Goal: Task Accomplishment & Management: Complete application form

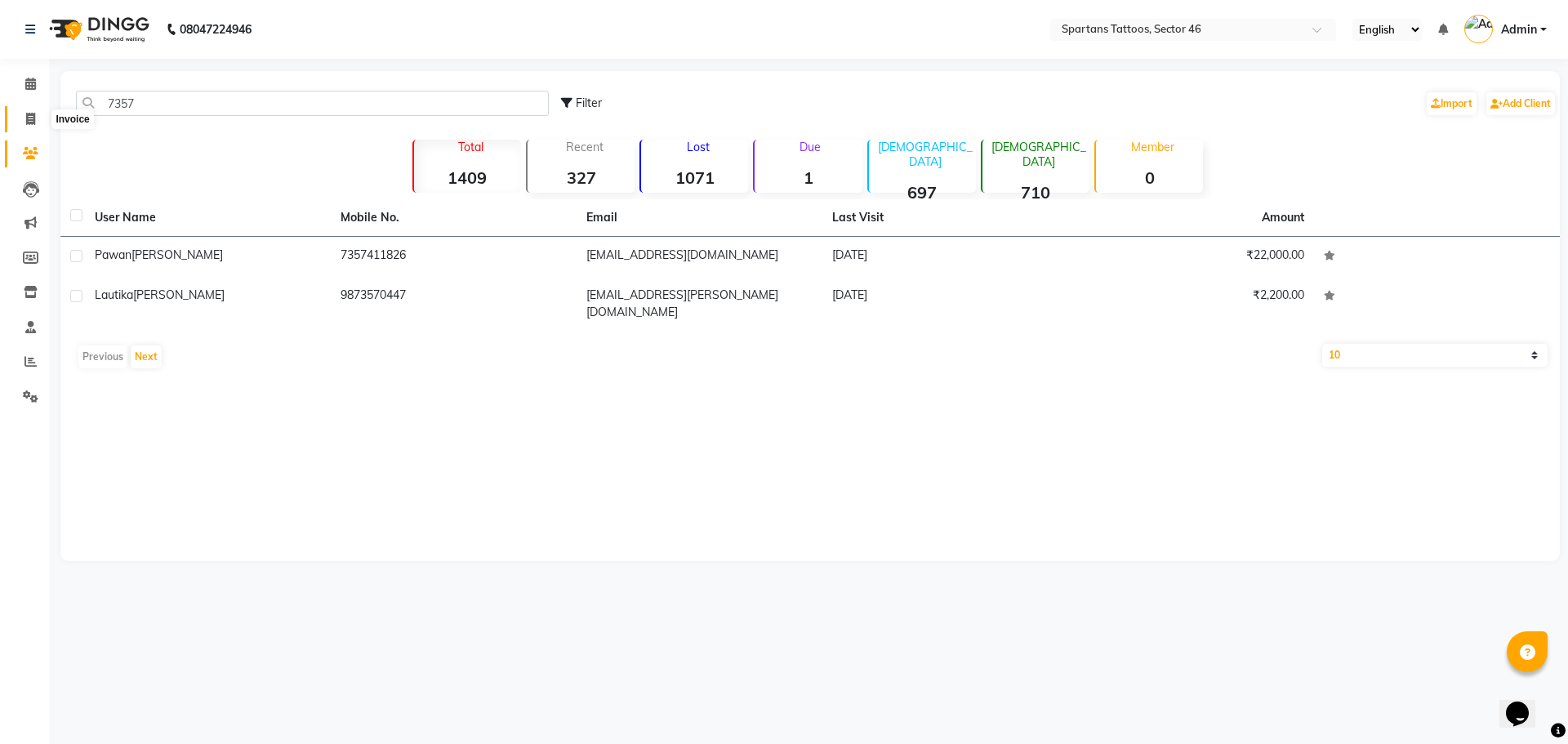
click at [29, 118] on icon at bounding box center [31, 119] width 9 height 12
select select "service"
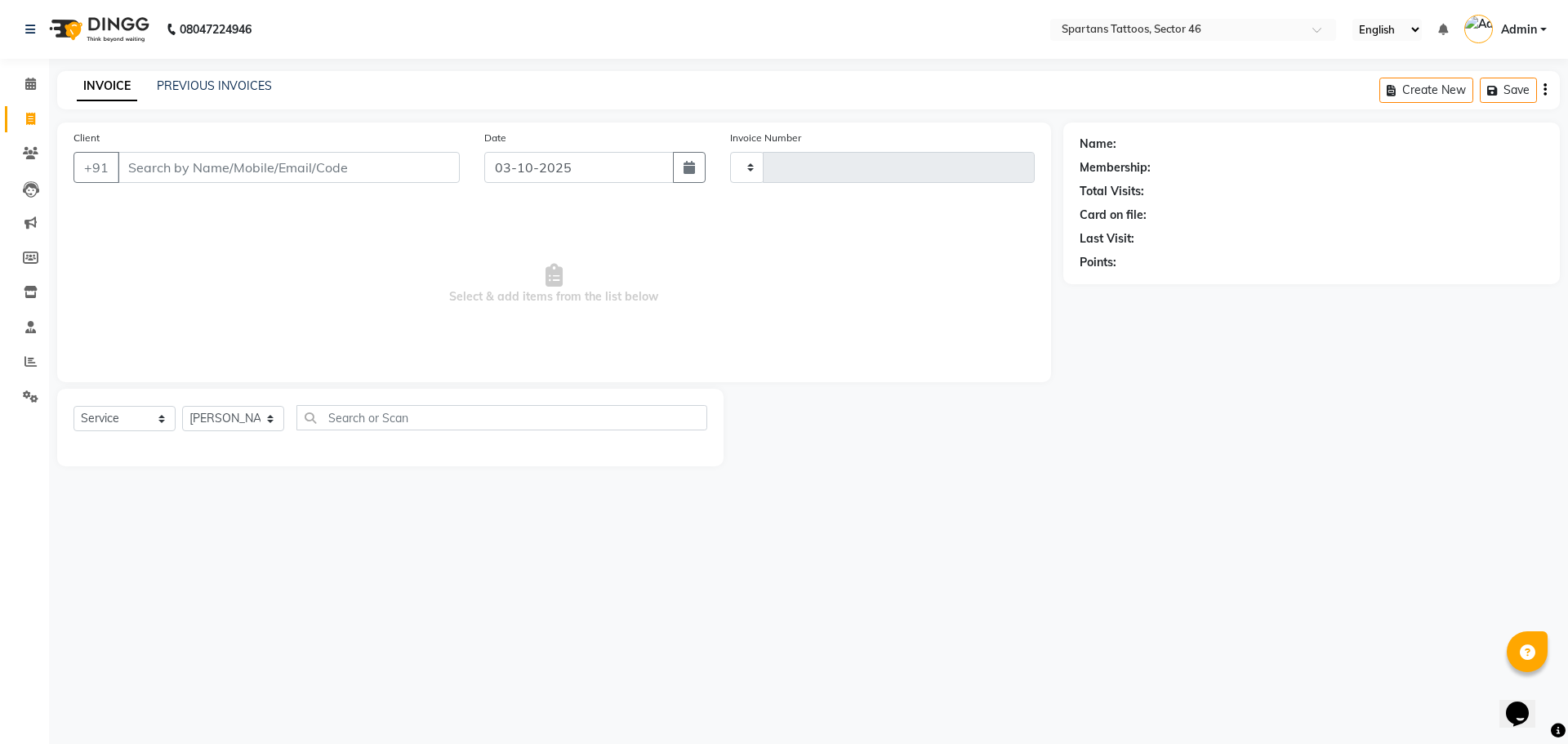
type input "0802"
select select "6556"
click at [203, 169] on input "Client" at bounding box center [289, 168] width 343 height 31
type input "7006279801"
click at [399, 164] on span "Add Client" at bounding box center [418, 167] width 65 height 17
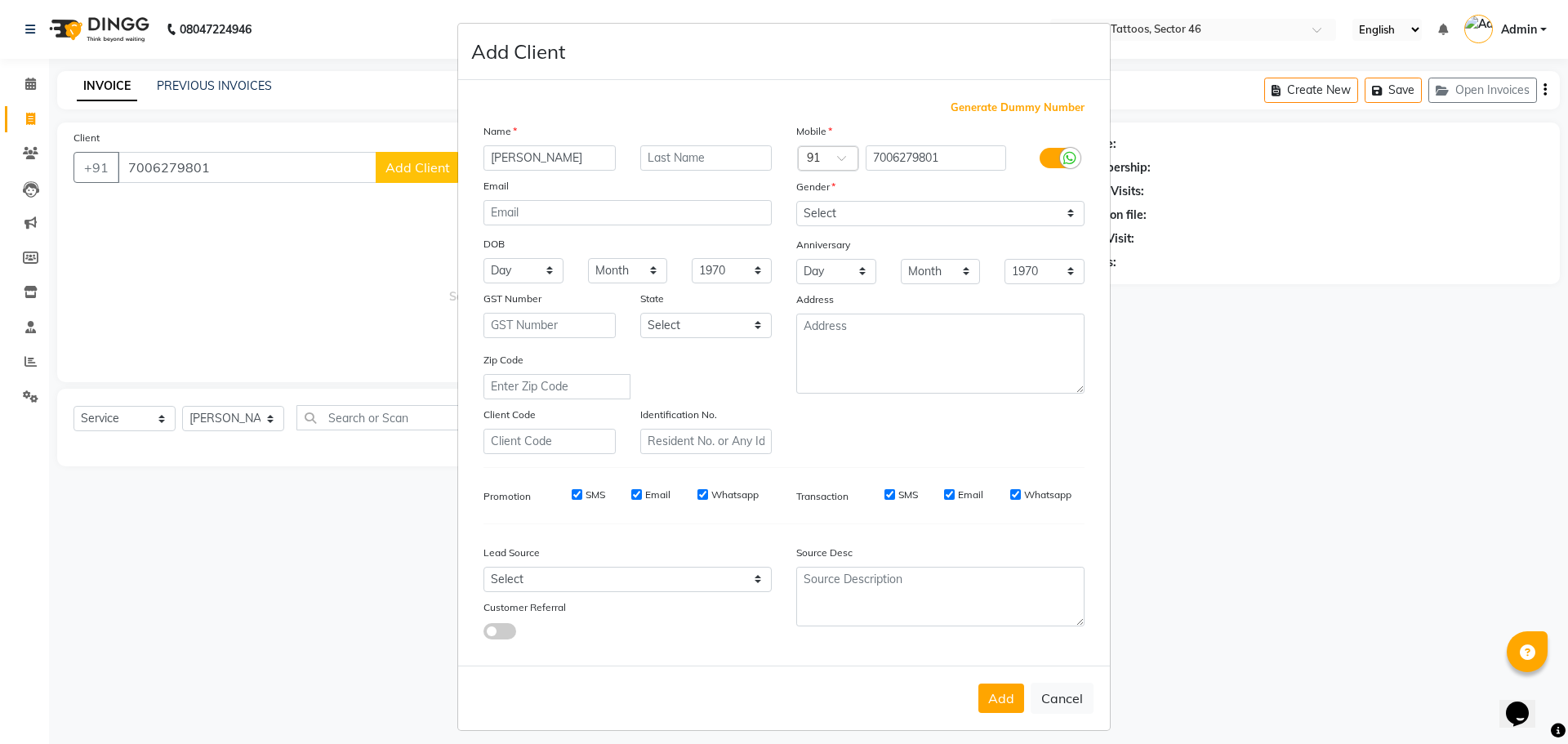
type input "[PERSON_NAME]"
click at [847, 219] on select "Select [DEMOGRAPHIC_DATA] [DEMOGRAPHIC_DATA] Other Prefer Not To Say" at bounding box center [940, 213] width 288 height 25
select select "[DEMOGRAPHIC_DATA]"
click at [796, 201] on select "Select [DEMOGRAPHIC_DATA] [DEMOGRAPHIC_DATA] Other Prefer Not To Say" at bounding box center [940, 213] width 288 height 25
click at [649, 582] on select "Select Walk-in Referral Internet Friend Word of Mouth Advertisement Facebook Ju…" at bounding box center [628, 580] width 288 height 25
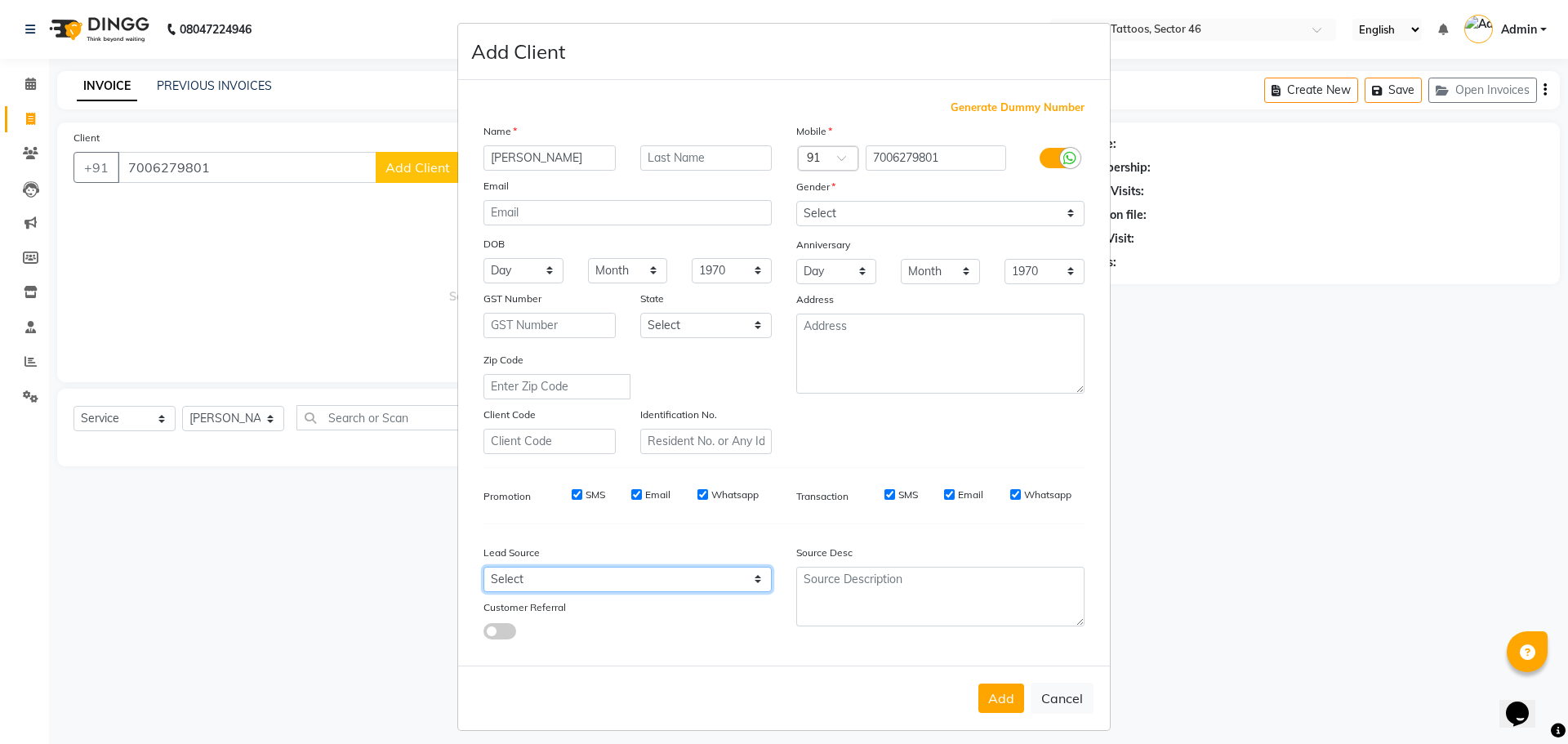
select select "46589"
click at [483, 567] on select "Select Walk-in Referral Internet Friend Word of Mouth Advertisement Facebook Ju…" at bounding box center [628, 580] width 288 height 25
click at [992, 693] on button "Add" at bounding box center [1002, 699] width 45 height 30
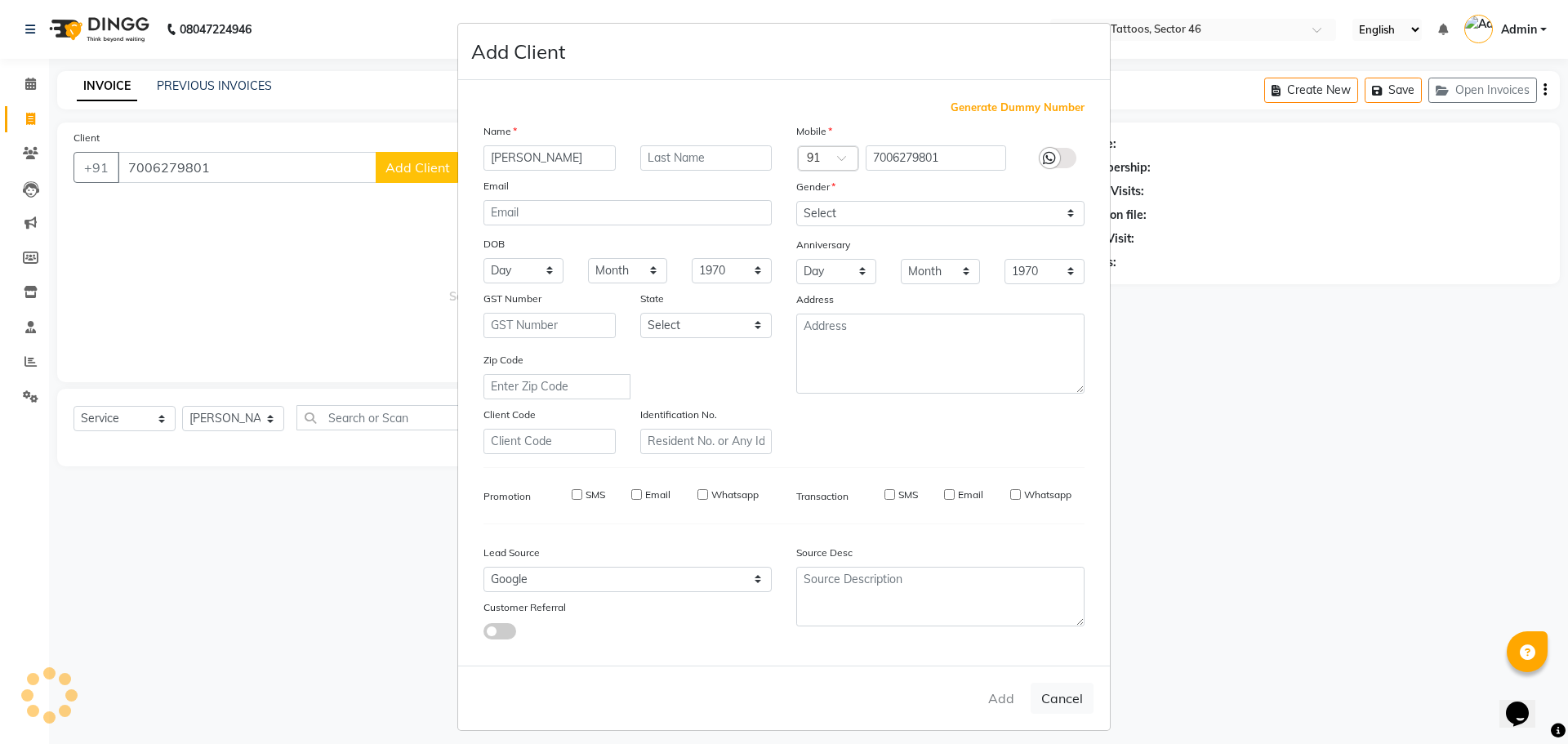
select select
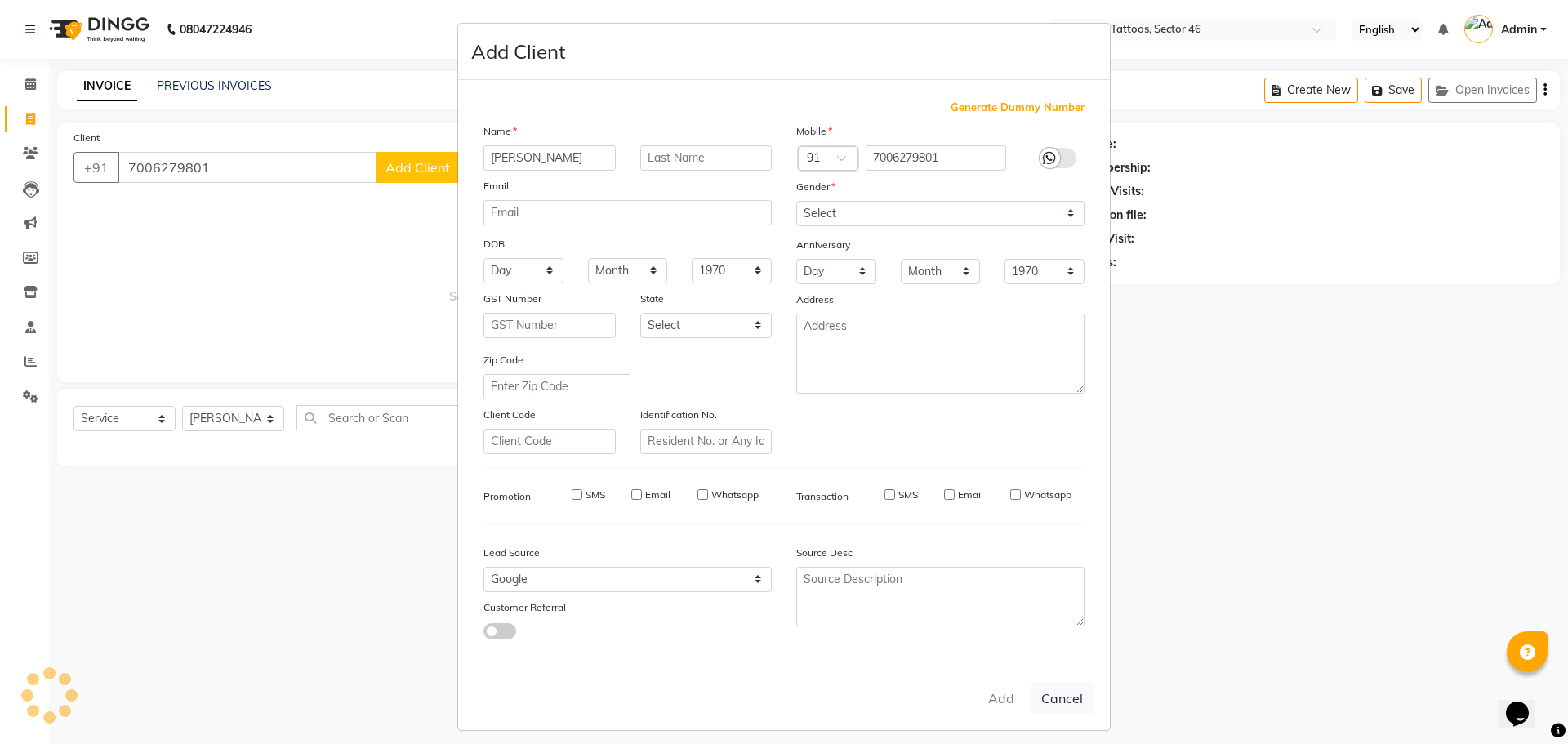
select select
checkbox input "false"
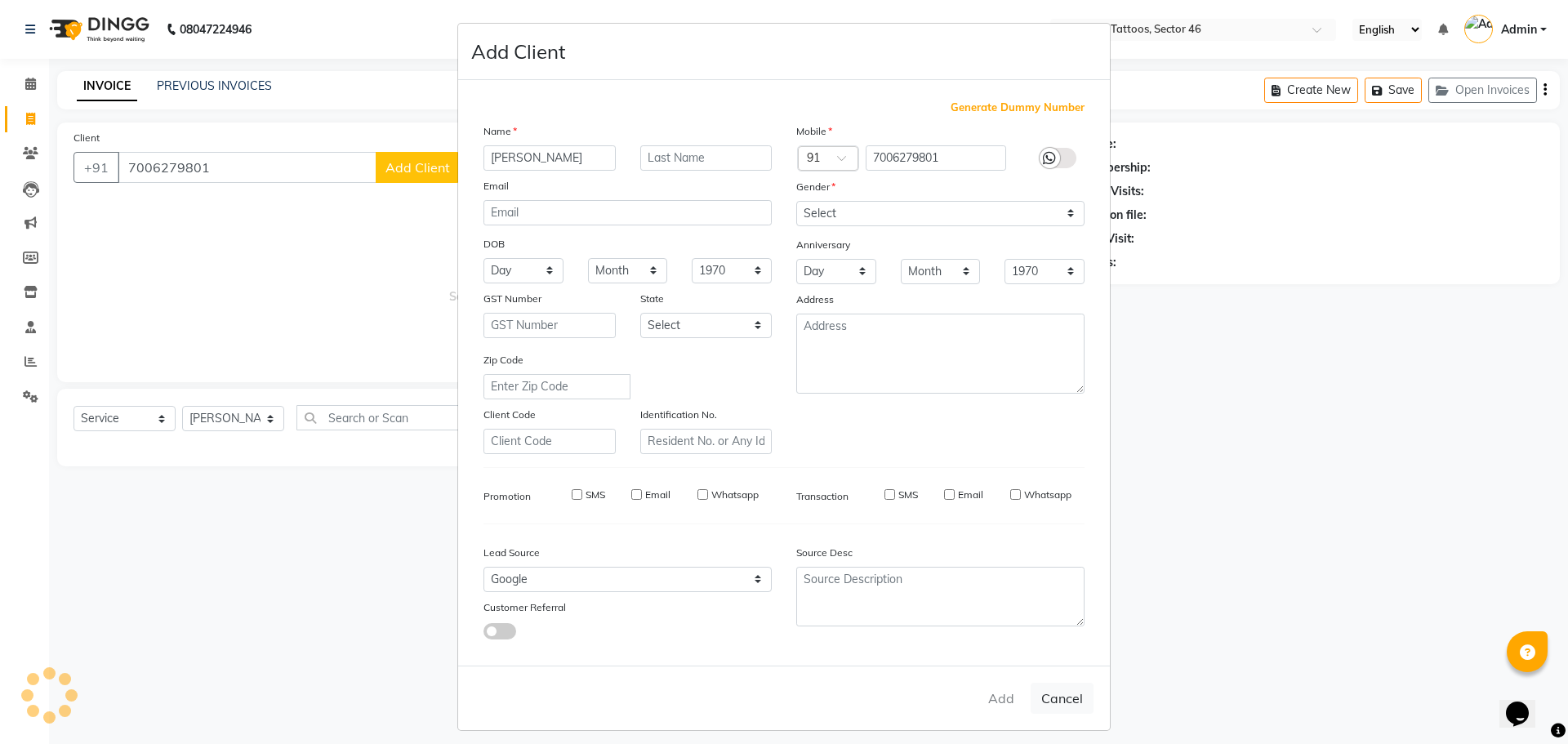
checkbox input "false"
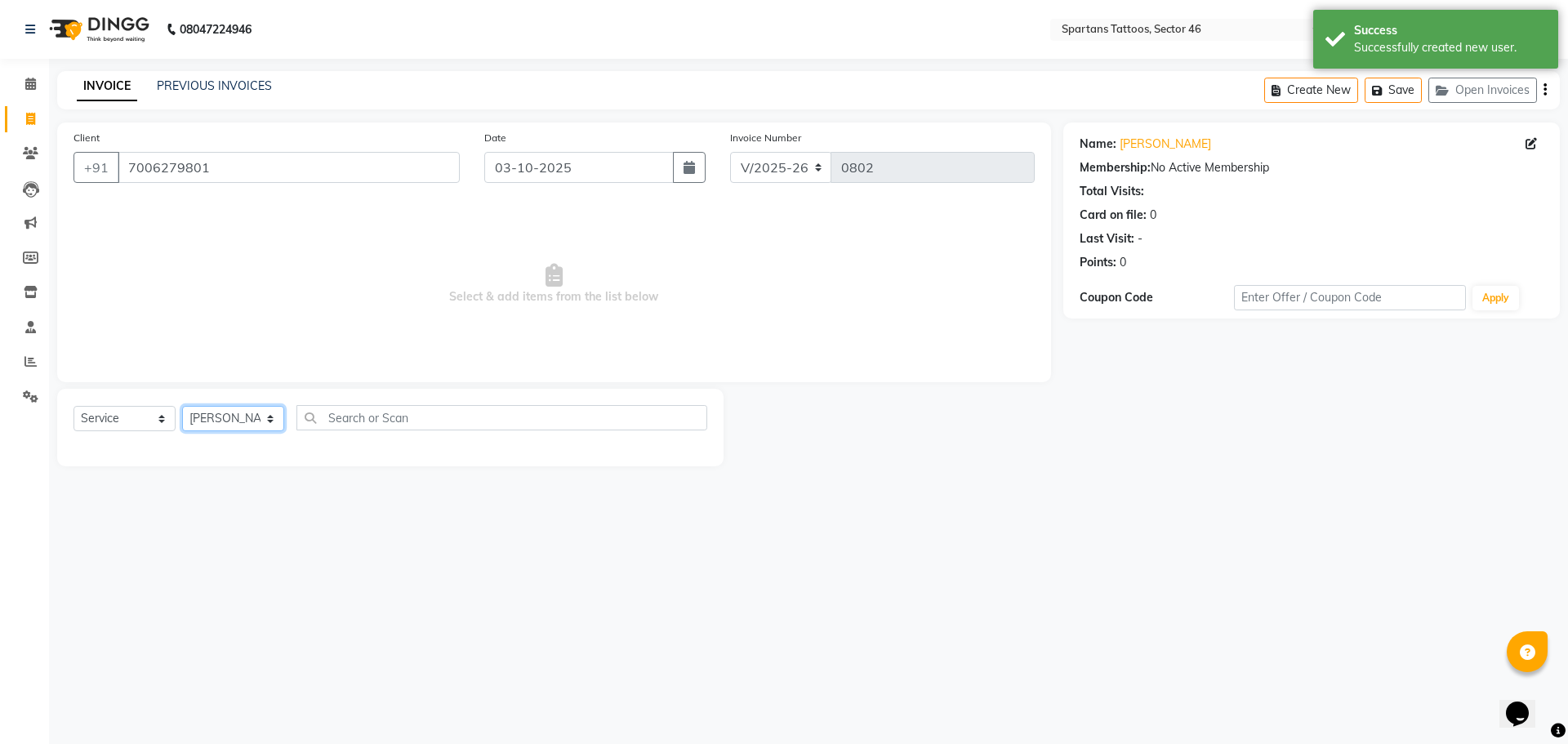
click at [232, 427] on select "[PERSON_NAME] [PERSON_NAME] [PERSON_NAME]" at bounding box center [232, 419] width 102 height 25
select select "58257"
click at [182, 407] on select "[PERSON_NAME] [PERSON_NAME] [PERSON_NAME]" at bounding box center [232, 419] width 102 height 25
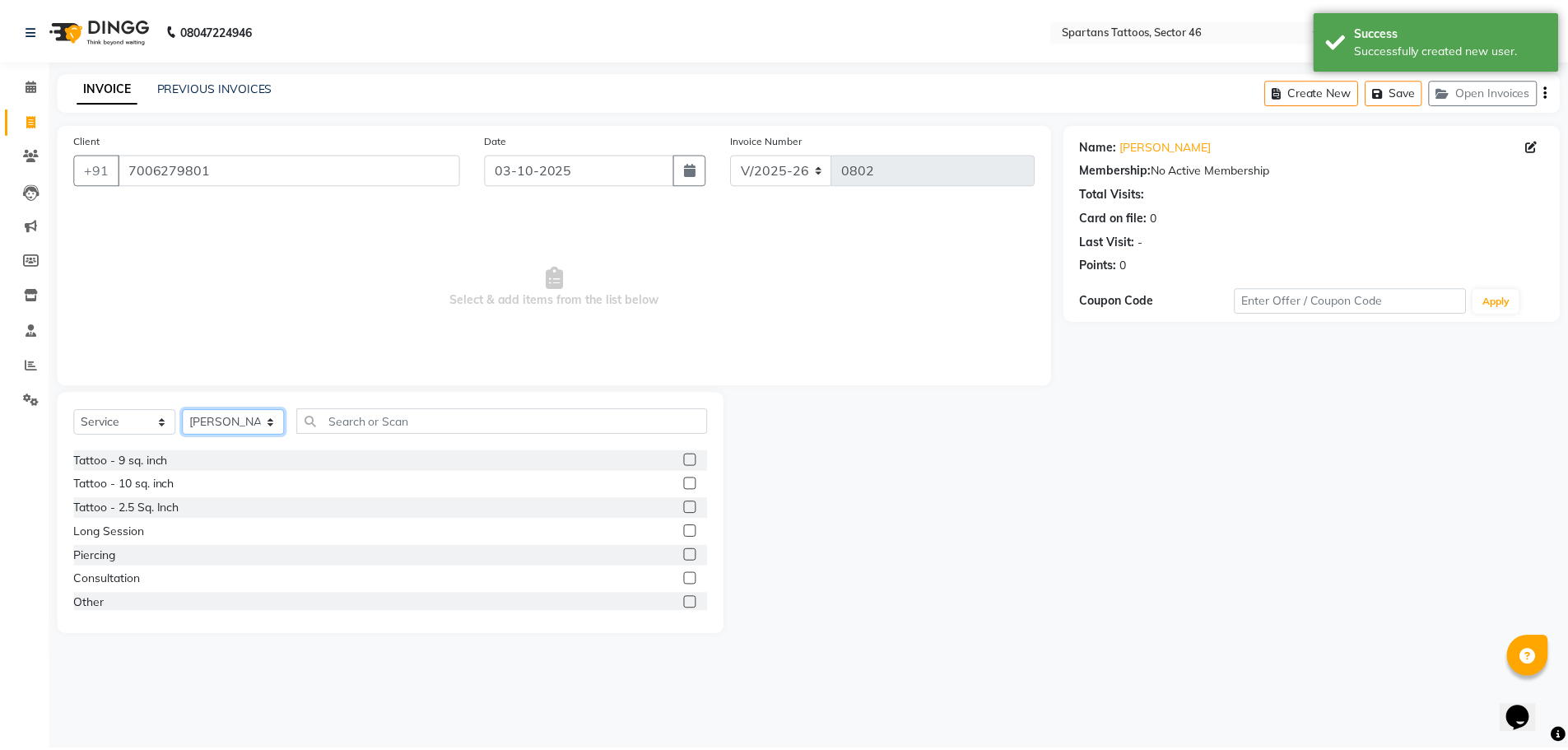
scroll to position [194, 0]
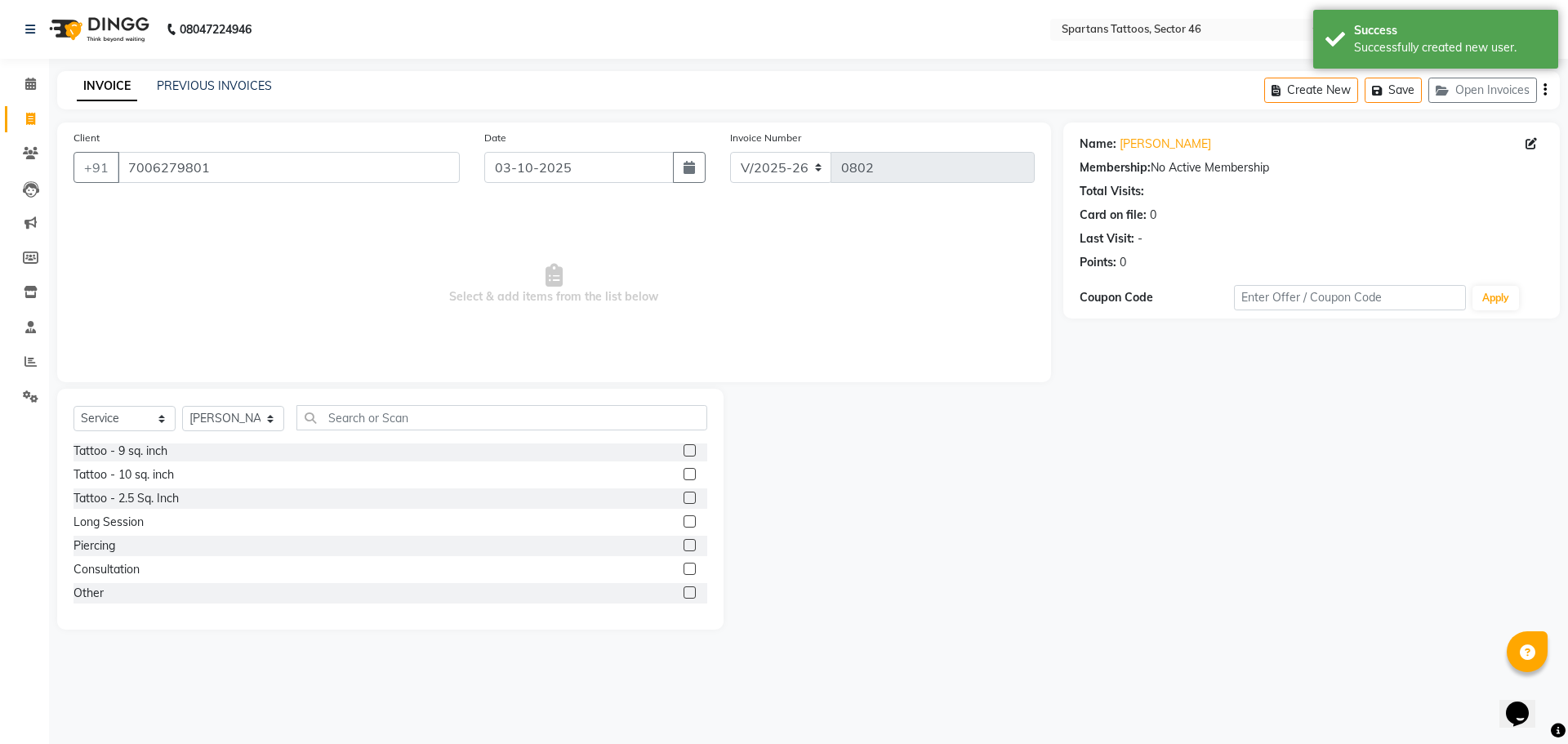
click at [683, 525] on label at bounding box center [690, 522] width 12 height 12
click at [683, 525] on input "checkbox" at bounding box center [689, 523] width 10 height 10
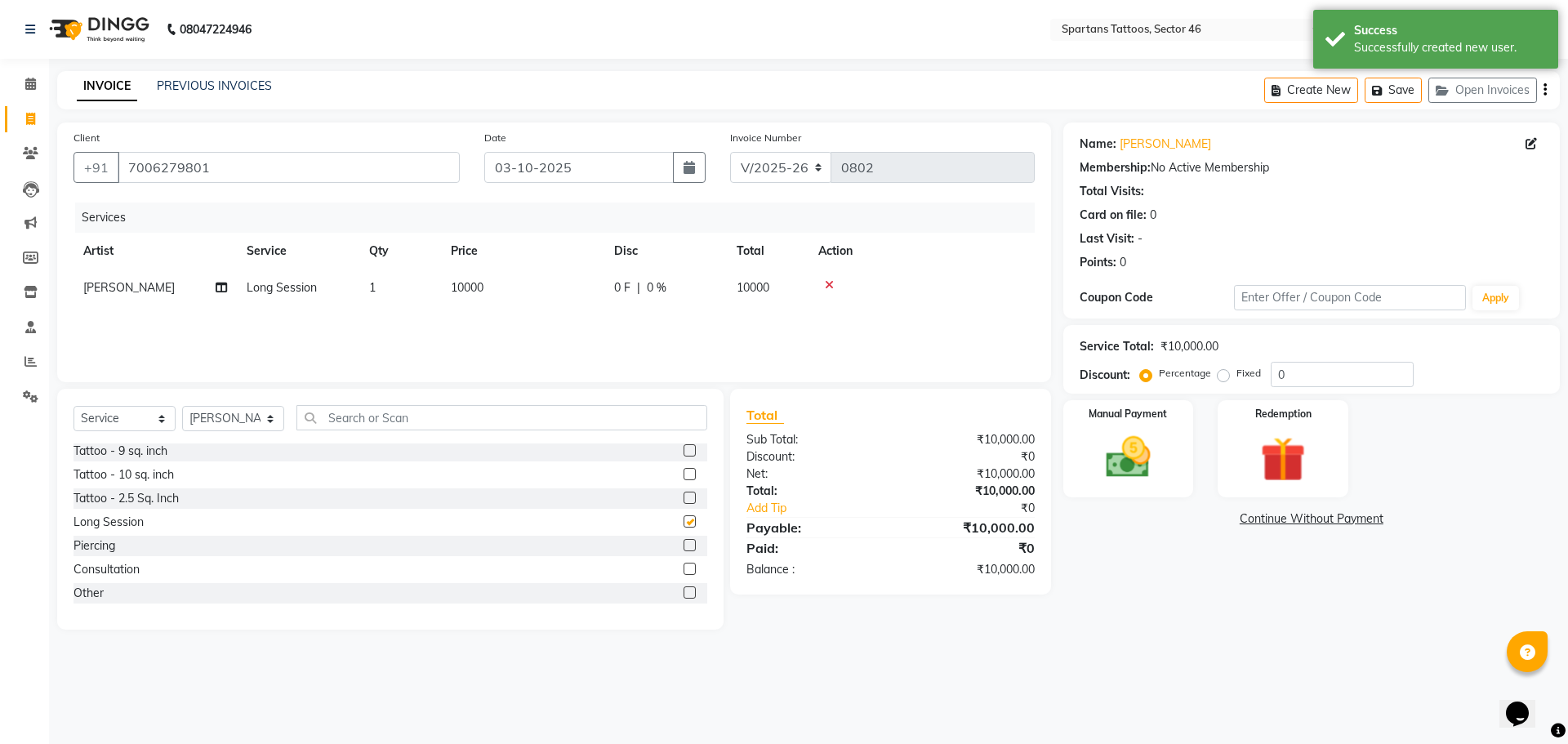
checkbox input "false"
click at [517, 295] on td "10000" at bounding box center [523, 288] width 163 height 37
select select "58257"
drag, startPoint x: 575, startPoint y: 289, endPoint x: 434, endPoint y: 296, distance: 141.2
click at [434, 296] on tr "[PERSON_NAME] [PERSON_NAME] [PERSON_NAME] Session x Tattoo - 1 Sq. Inch Tattoo …" at bounding box center [554, 300] width 961 height 62
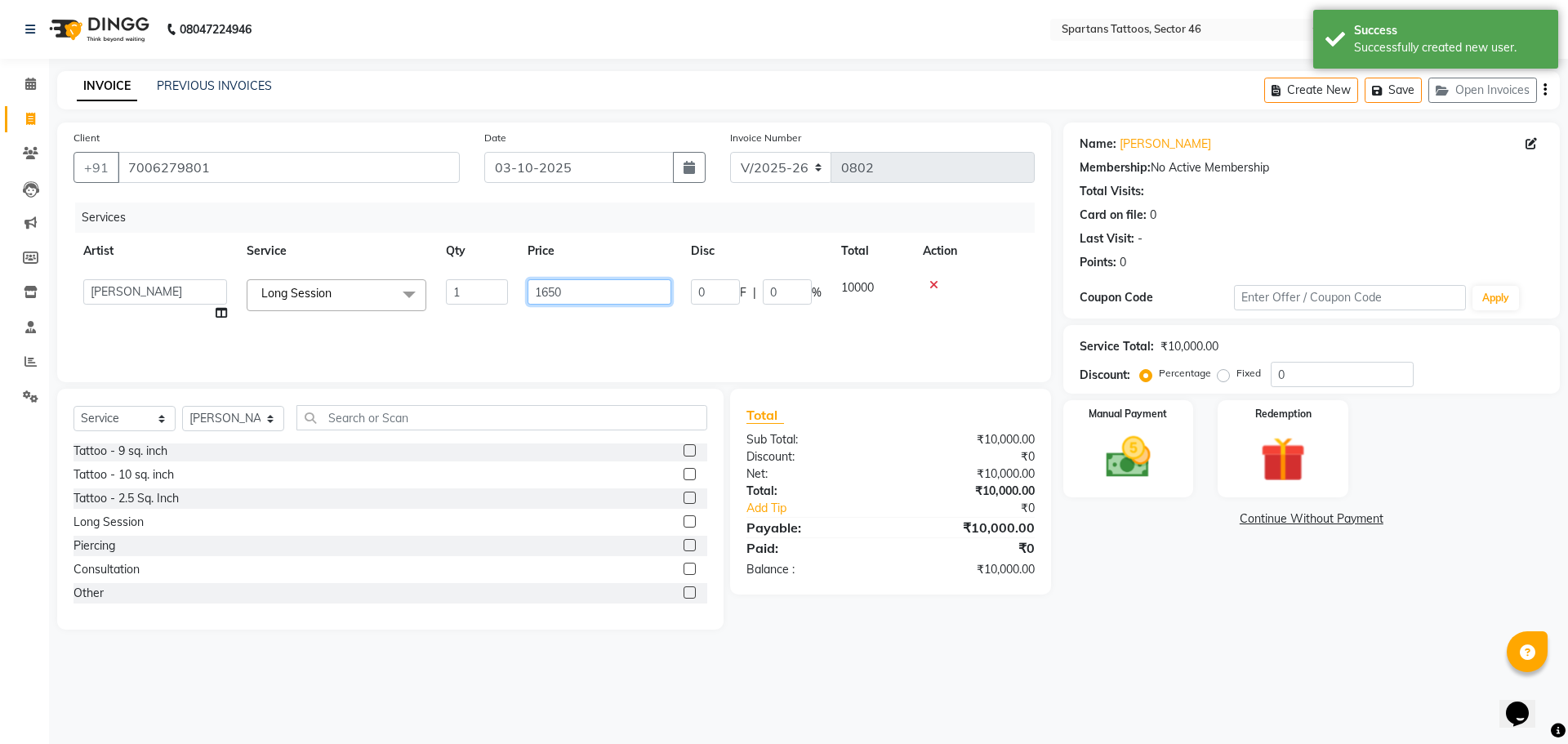
type input "16500"
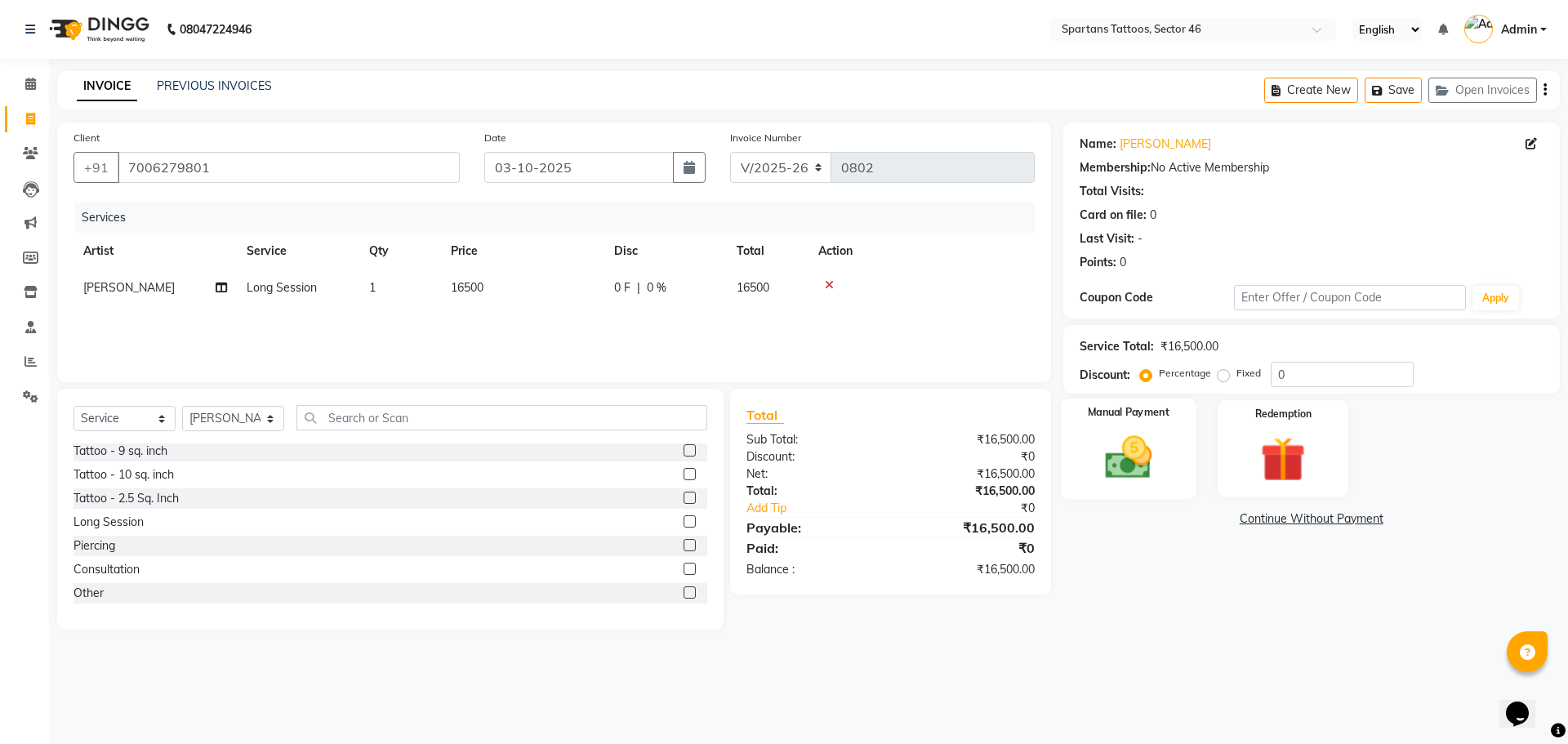
click at [1131, 448] on img at bounding box center [1128, 458] width 76 height 54
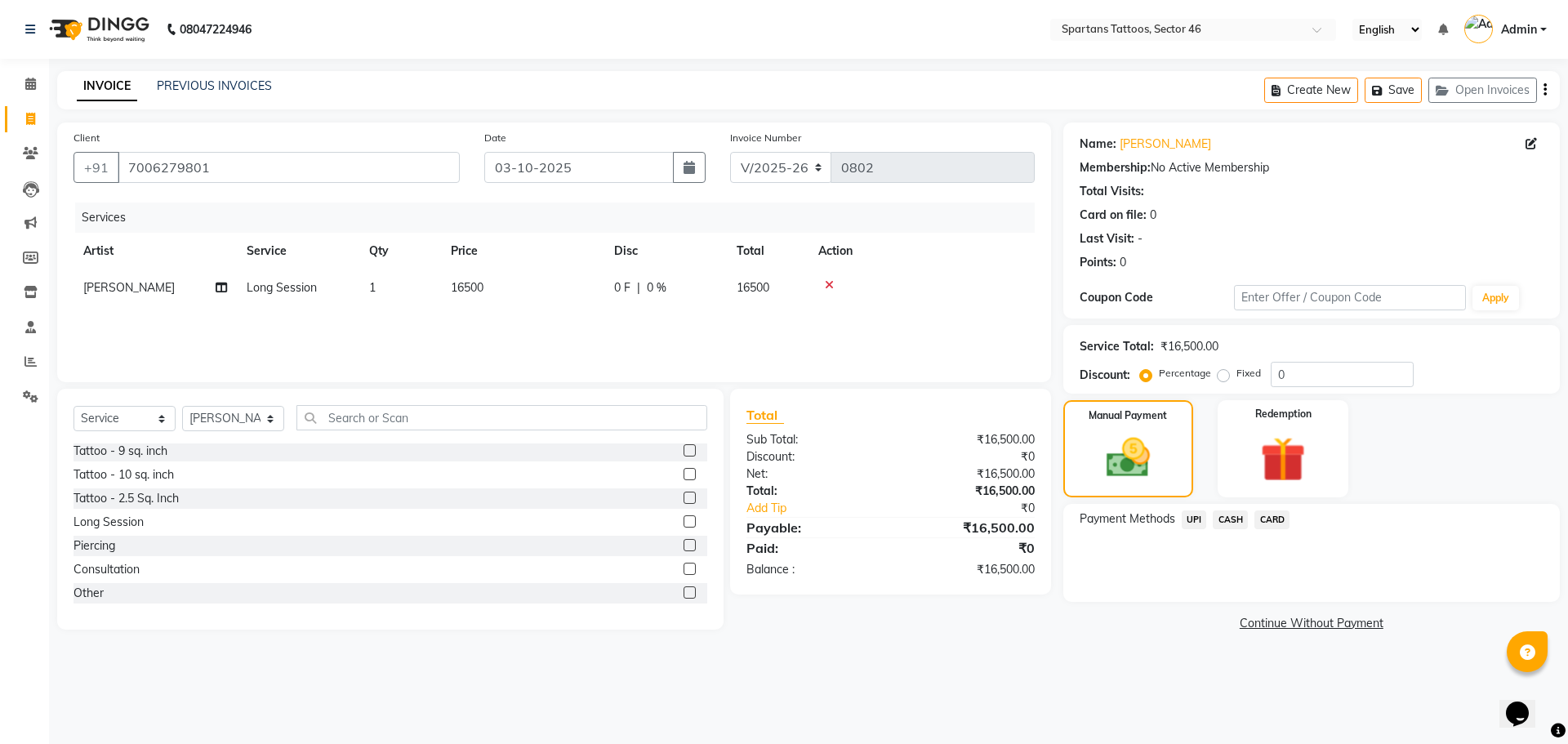
click at [1196, 523] on span "UPI" at bounding box center [1194, 519] width 25 height 18
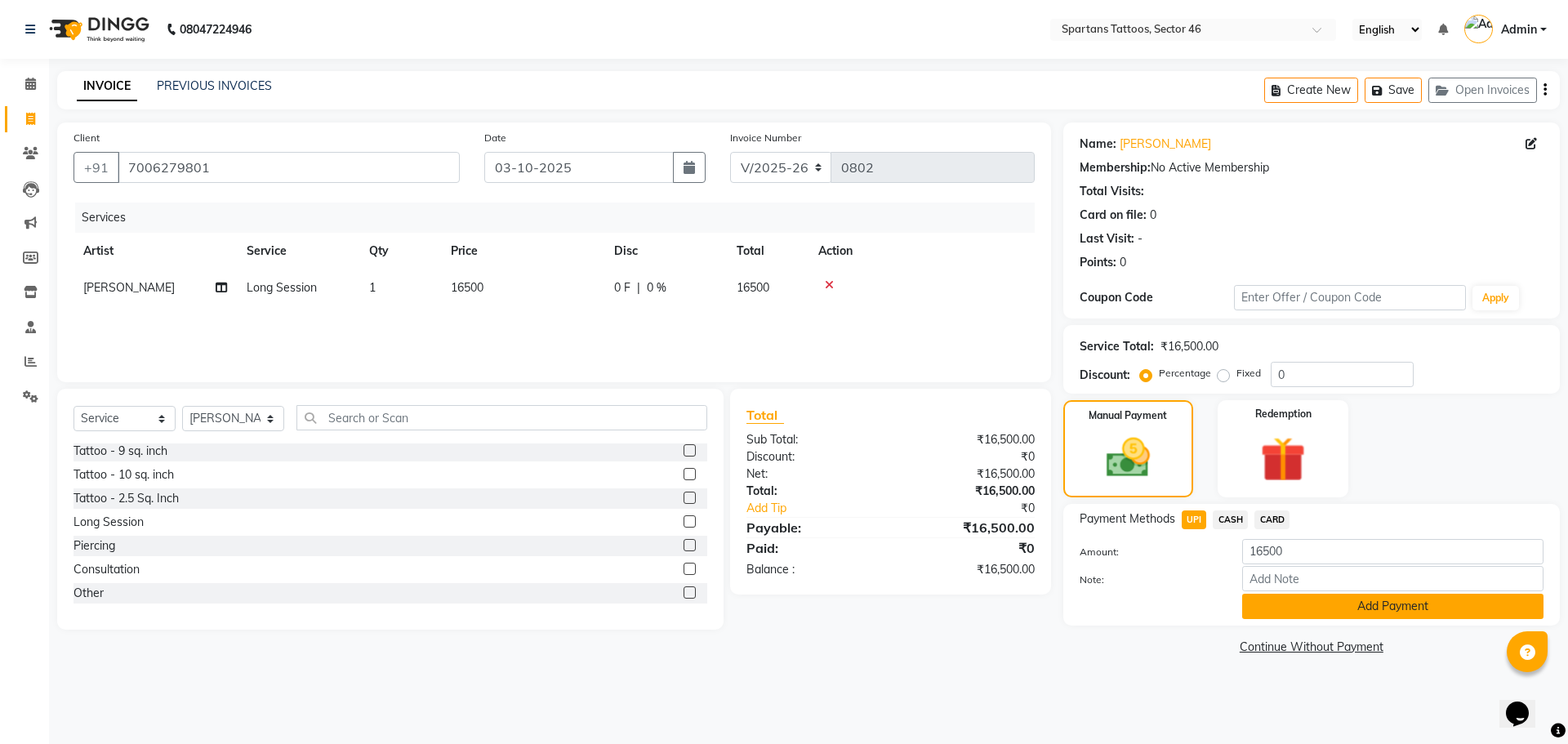
click at [1319, 618] on button "Add Payment" at bounding box center [1393, 606] width 302 height 25
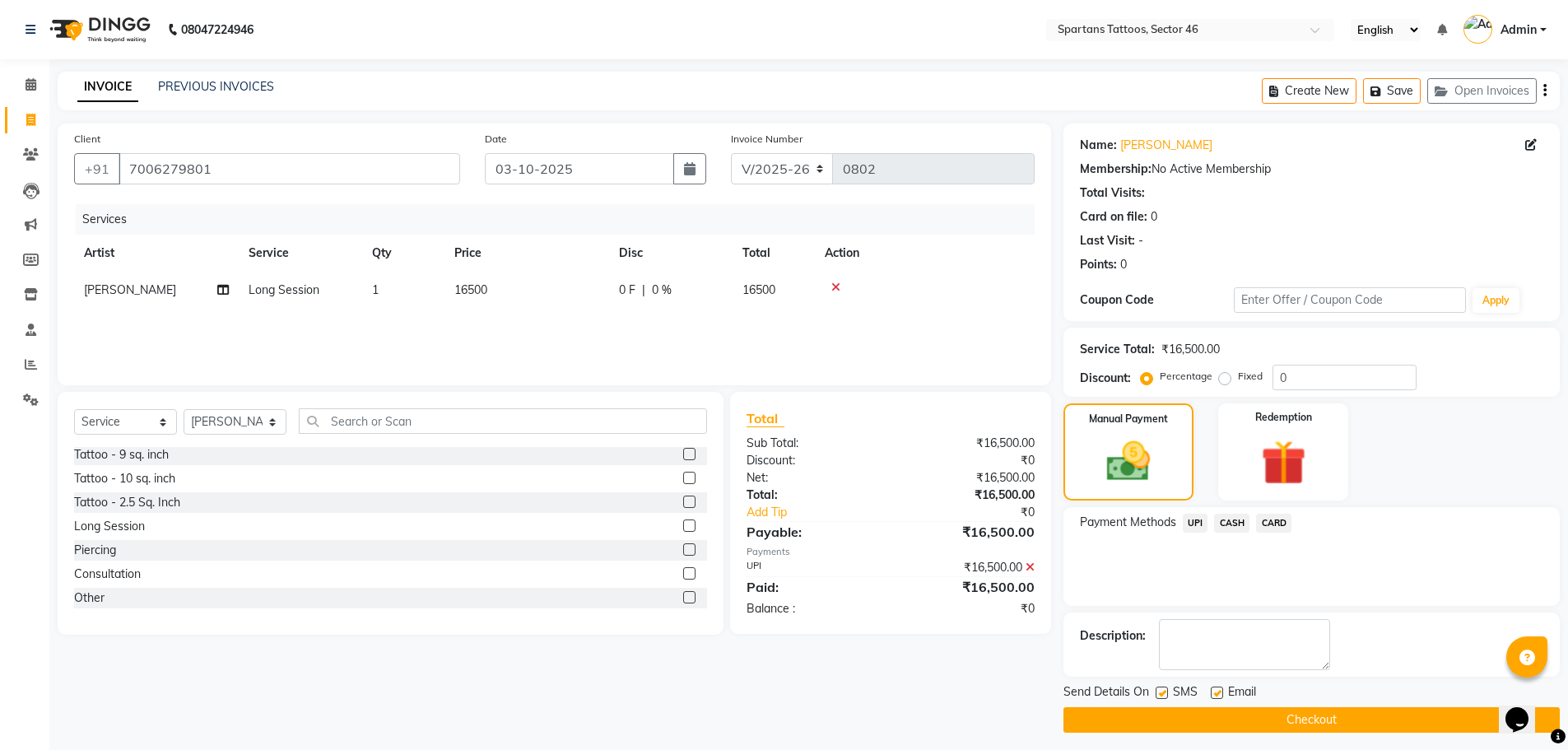
click at [1306, 714] on button "Checkout" at bounding box center [1313, 720] width 497 height 26
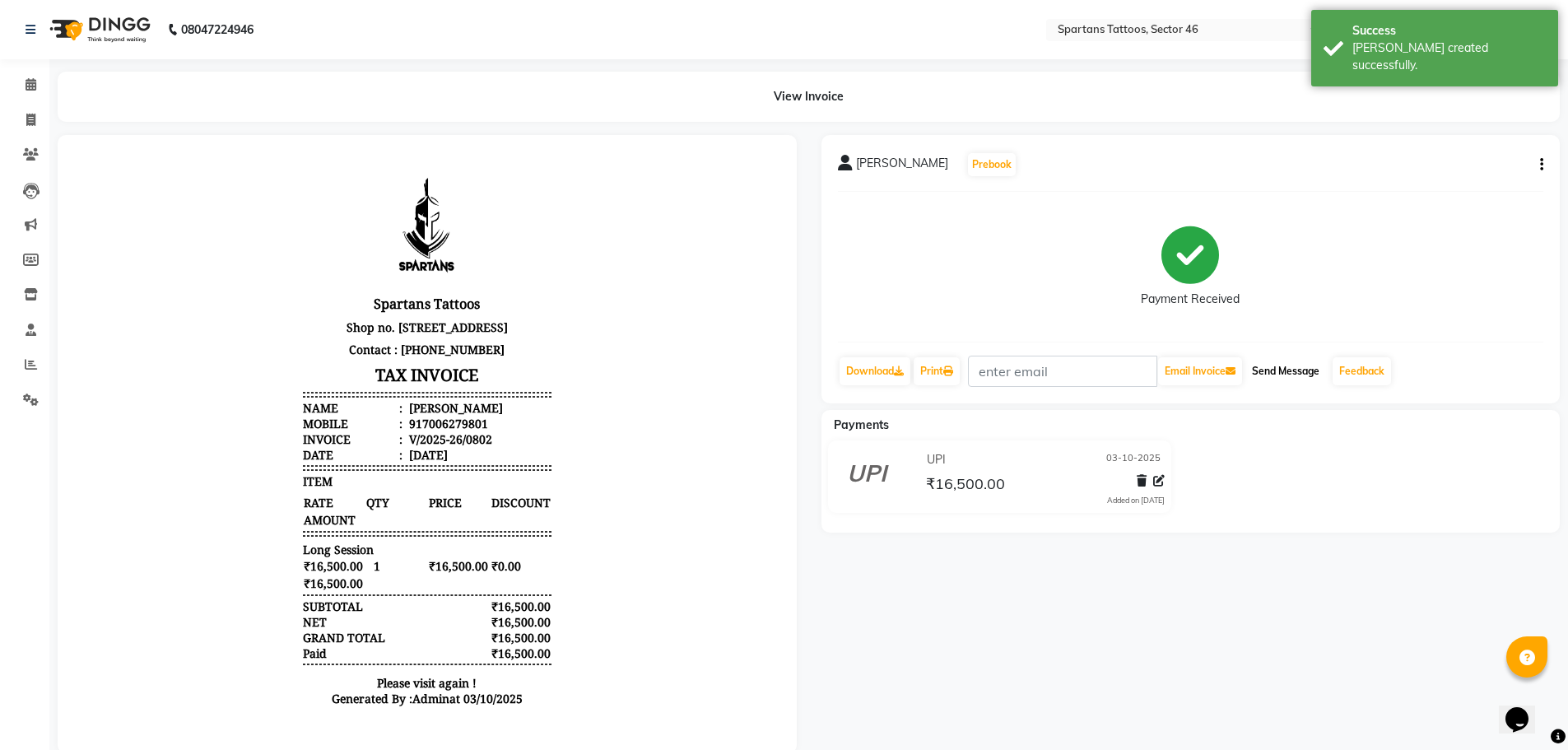
click at [1281, 371] on button "Send Message" at bounding box center [1286, 372] width 81 height 28
